Goal: Register for event/course

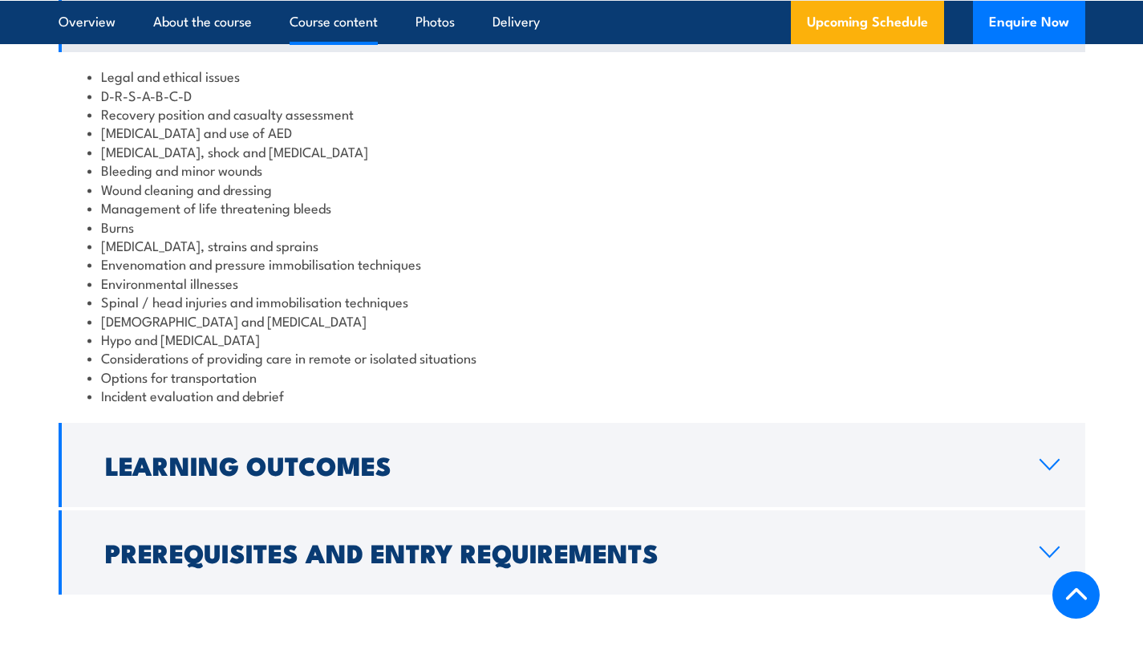
scroll to position [1543, 0]
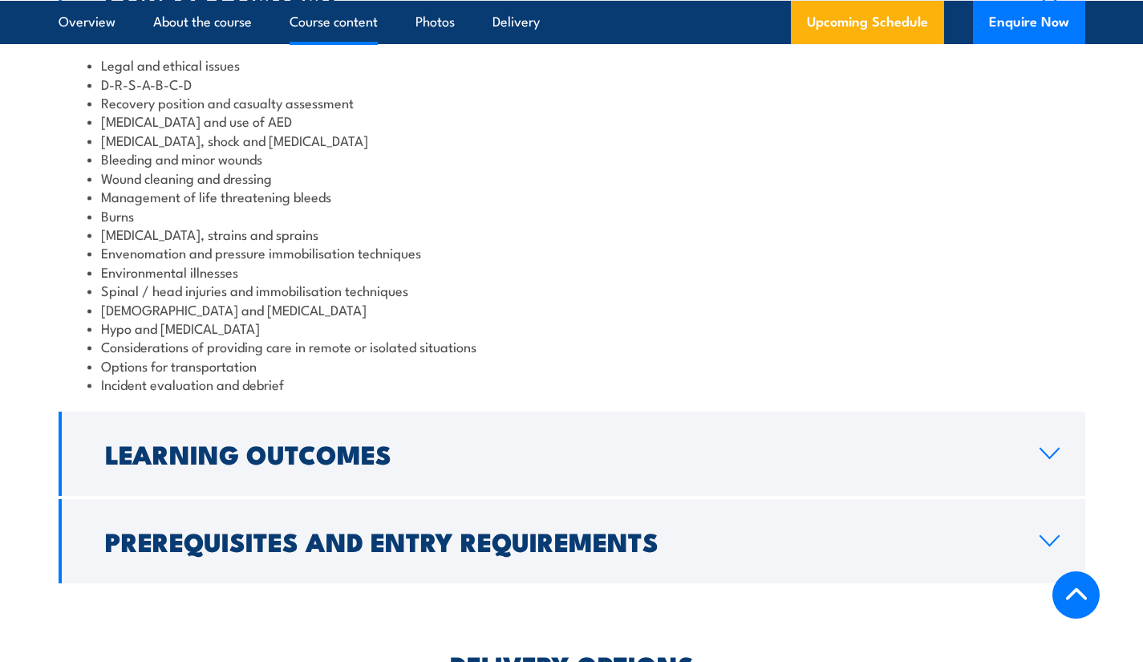
click at [1051, 447] on icon at bounding box center [1050, 453] width 22 height 13
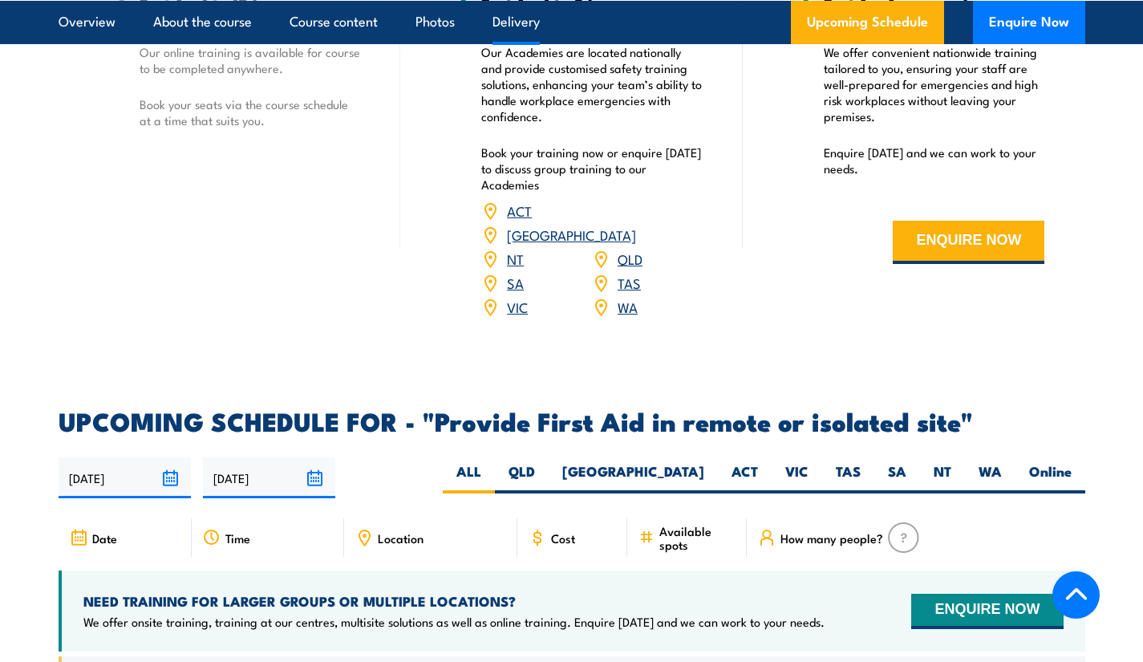
scroll to position [2186, 0]
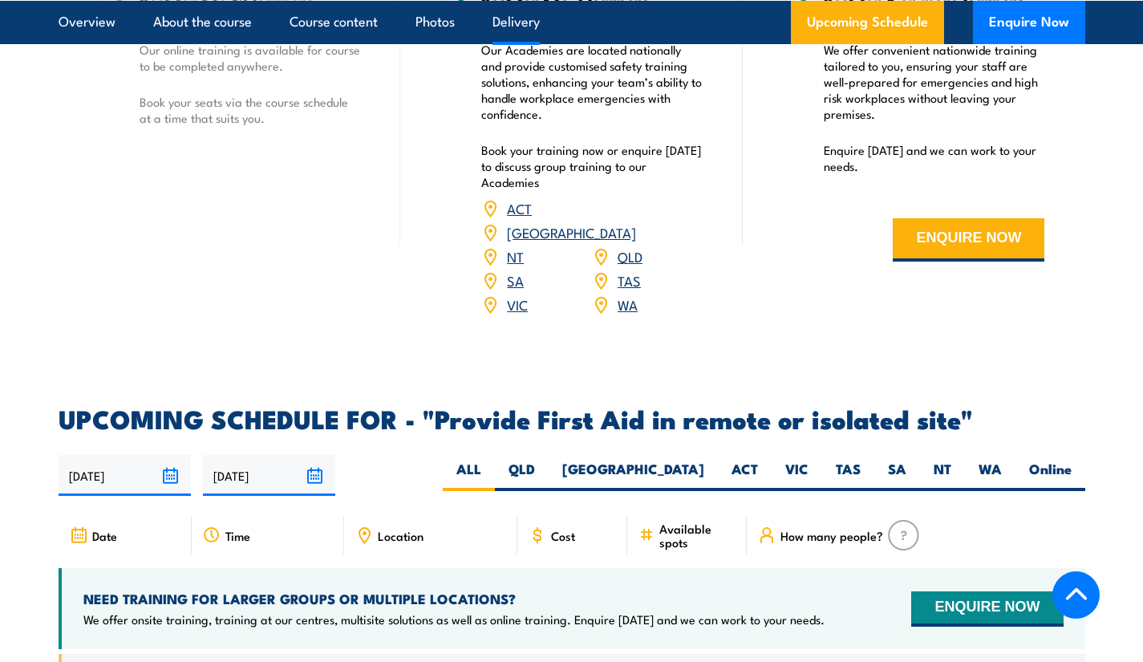
click at [796, 460] on label "VIC" at bounding box center [797, 475] width 51 height 31
click at [809, 460] on input "VIC" at bounding box center [814, 465] width 10 height 10
radio input "true"
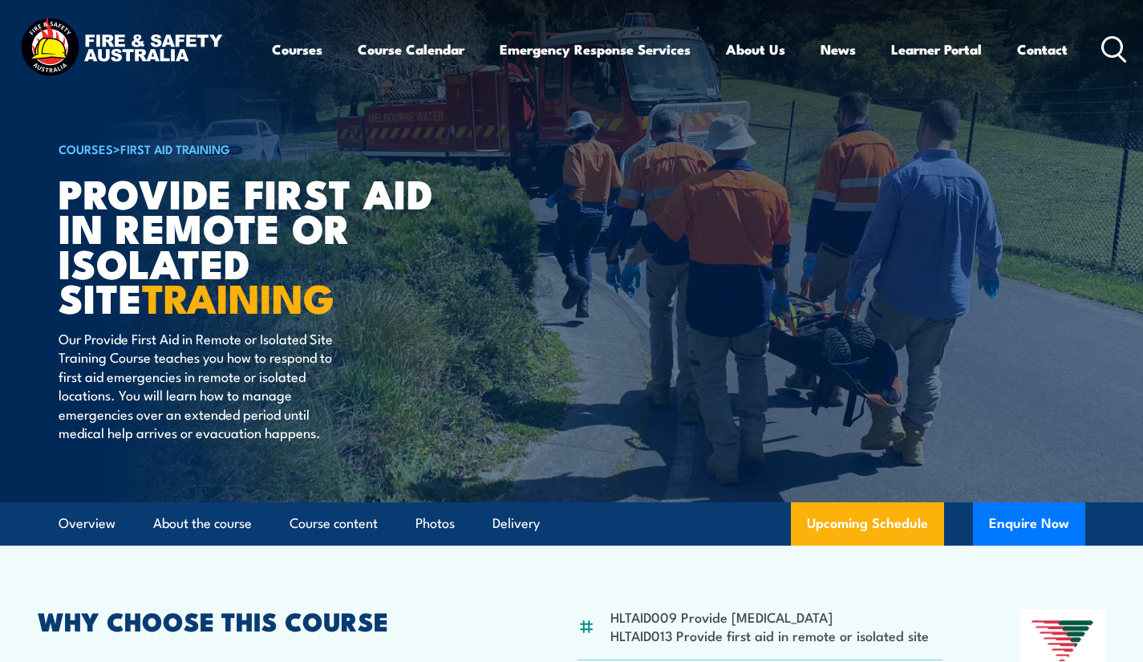
click at [419, 62] on link "Course Calendar" at bounding box center [411, 49] width 107 height 43
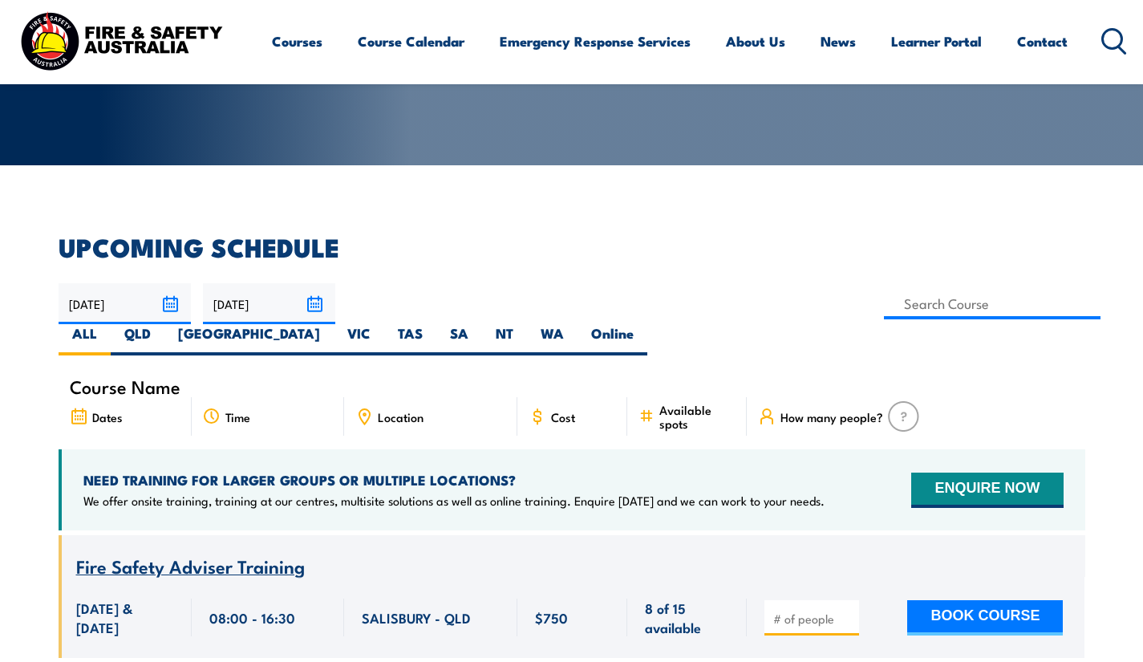
scroll to position [325, 0]
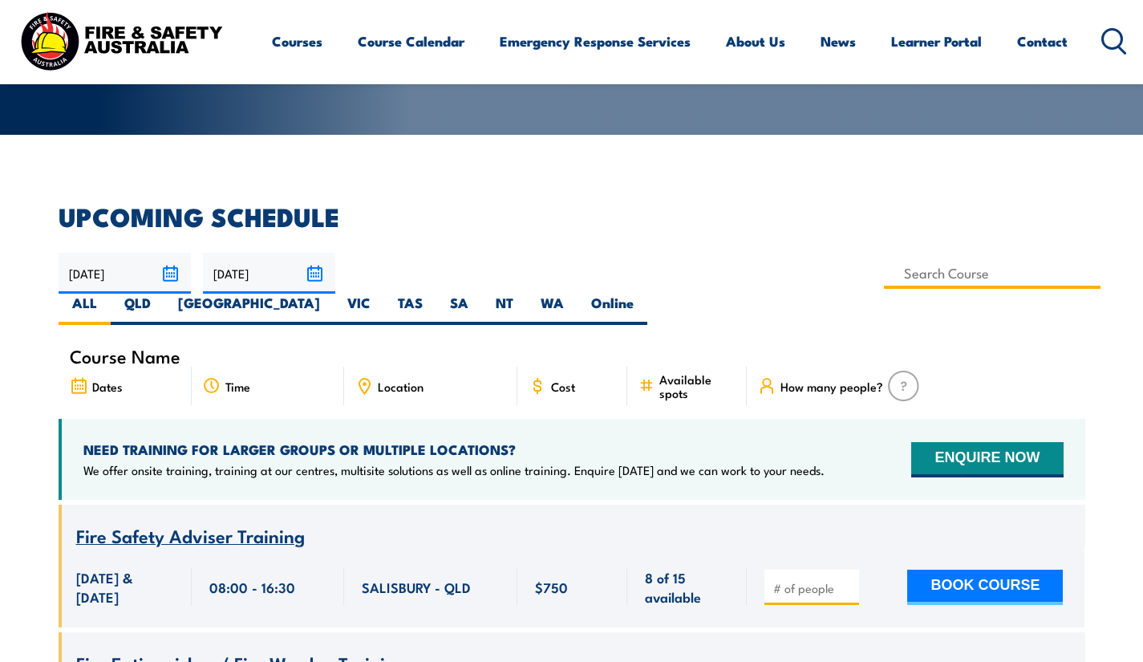
click at [884, 280] on input at bounding box center [992, 273] width 217 height 31
type input "Provide First Aid in Remote or Isolated Site"
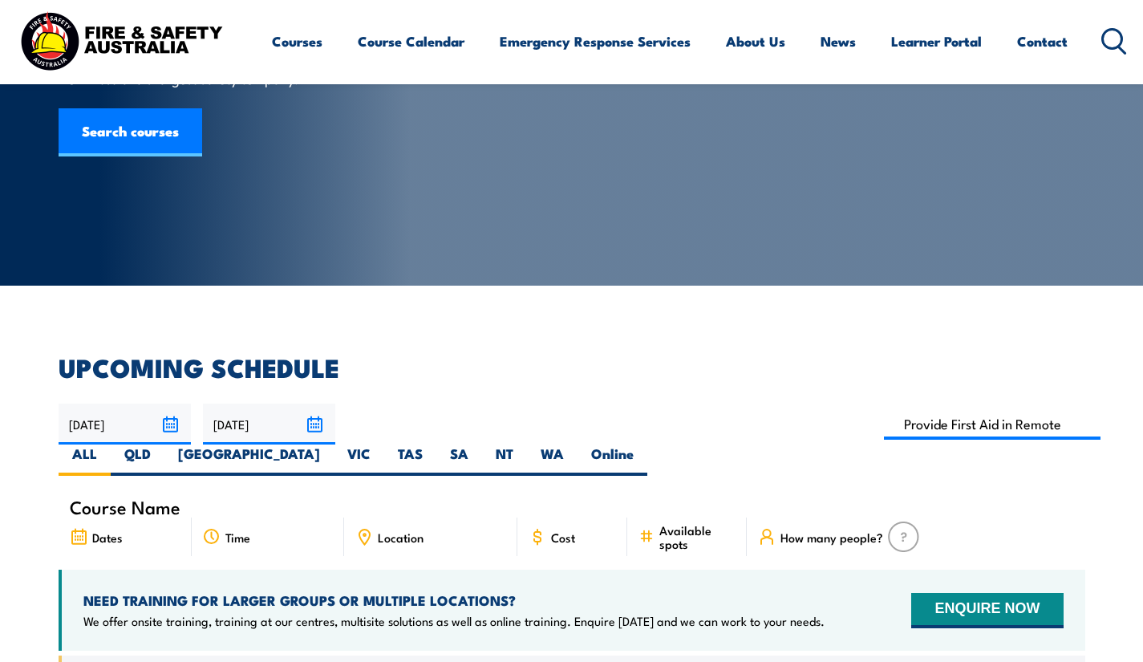
scroll to position [177, 0]
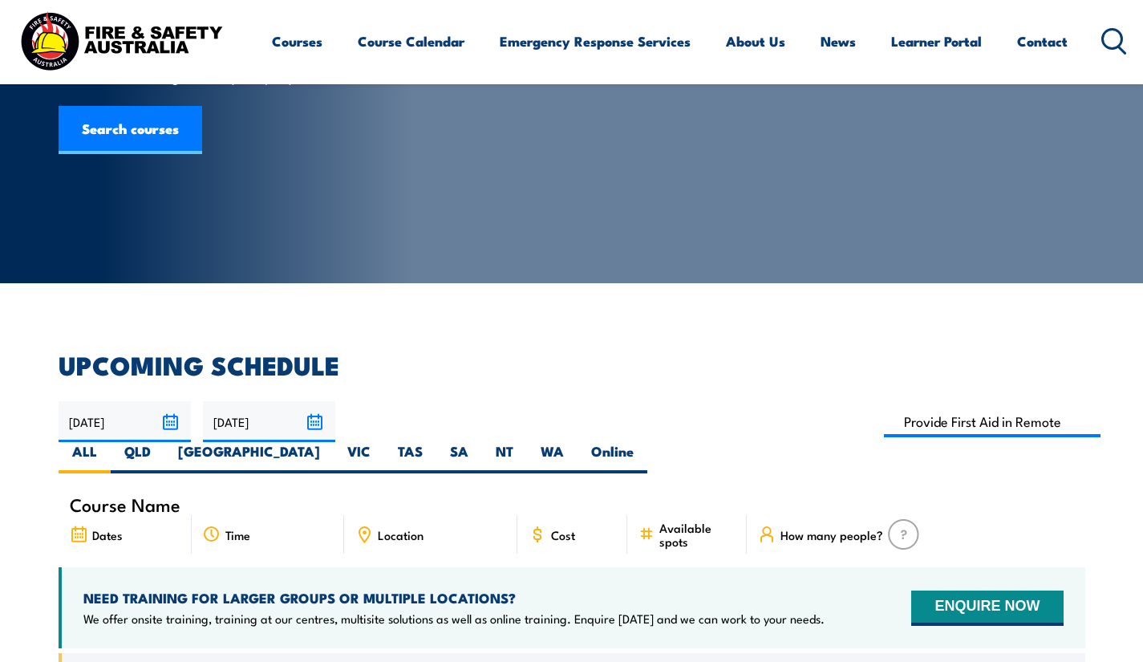
click at [562, 528] on span "Cost" at bounding box center [563, 535] width 24 height 14
click at [550, 515] on div "Cost" at bounding box center [572, 534] width 111 height 39
